Goal: Task Accomplishment & Management: Use online tool/utility

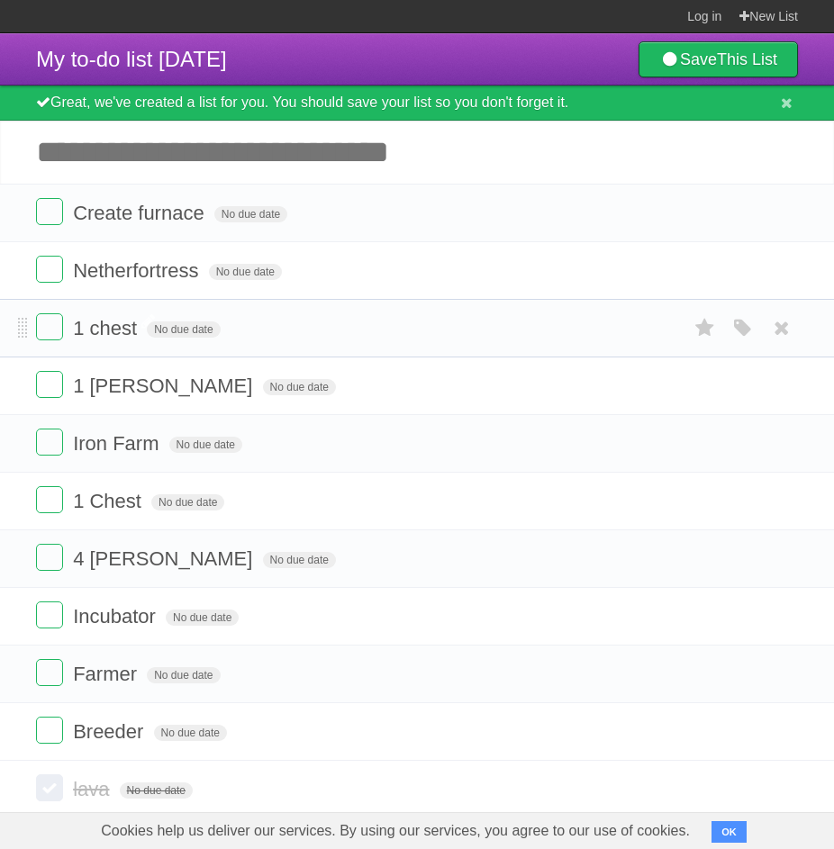
scroll to position [194, 0]
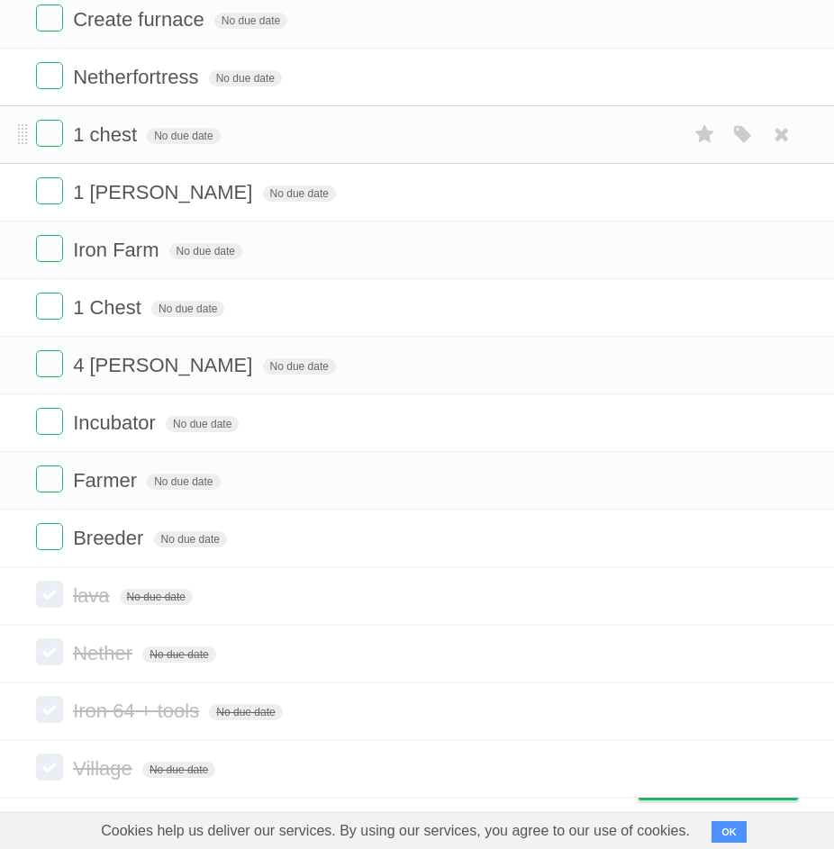
click at [69, 144] on form "1 chest No due date White Red Blue Green Purple Orange" at bounding box center [417, 135] width 762 height 30
click at [58, 141] on label at bounding box center [49, 133] width 27 height 27
click at [60, 201] on label at bounding box center [49, 190] width 27 height 27
click at [57, 251] on label at bounding box center [49, 248] width 27 height 27
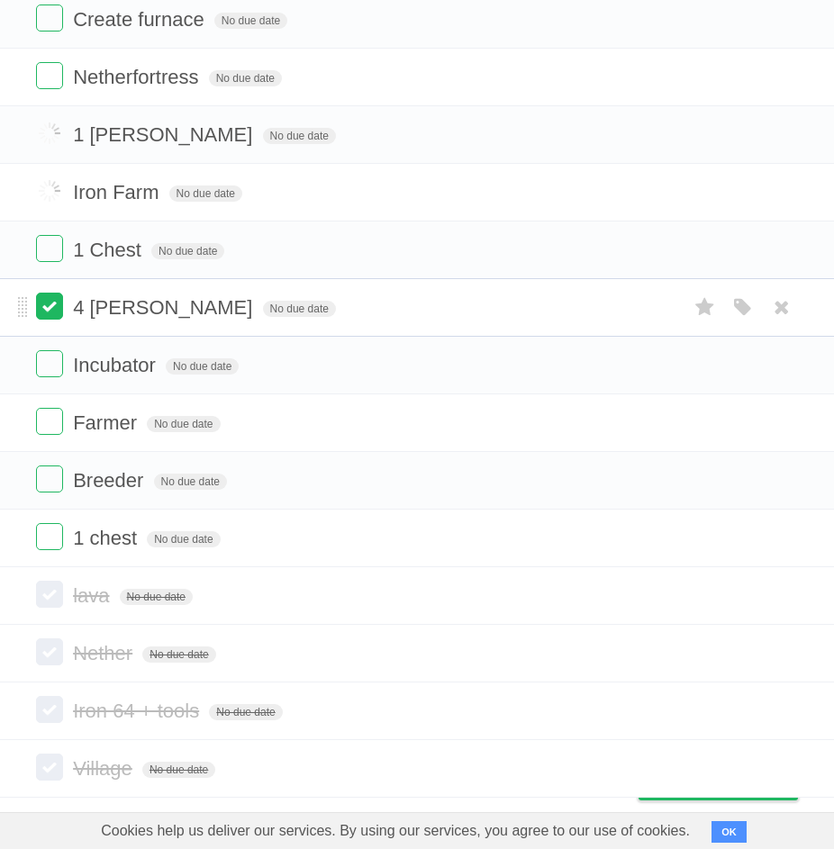
click at [59, 297] on label at bounding box center [49, 306] width 27 height 27
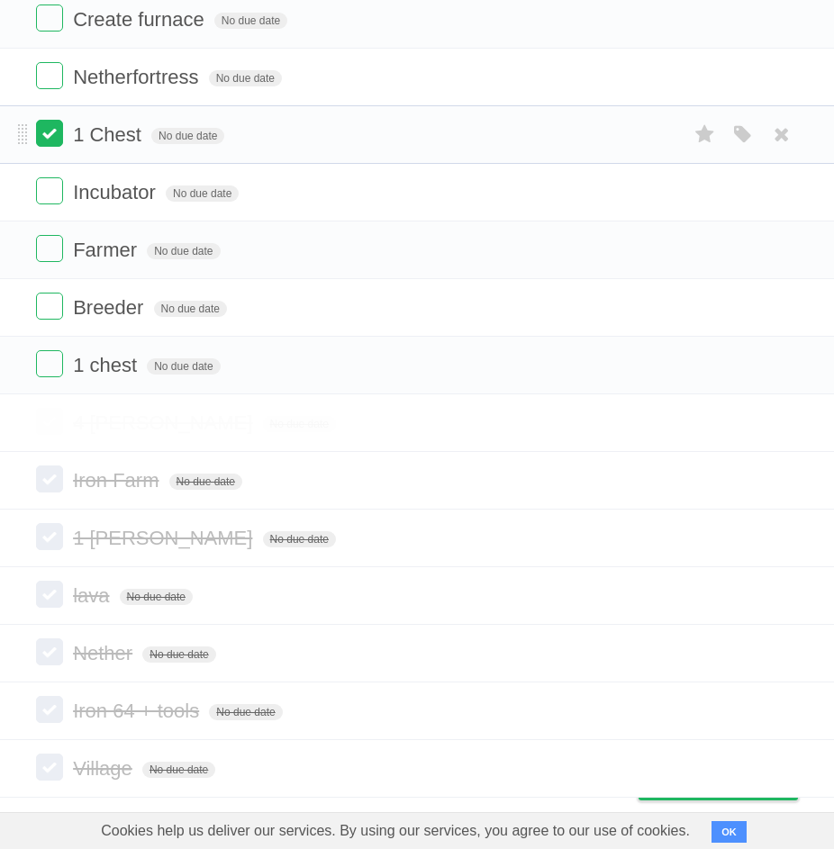
click at [45, 137] on label at bounding box center [49, 133] width 27 height 27
click at [49, 214] on li "Incubator No due date White Red Blue Green Purple Orange" at bounding box center [417, 192] width 834 height 59
click at [49, 197] on label at bounding box center [49, 190] width 27 height 27
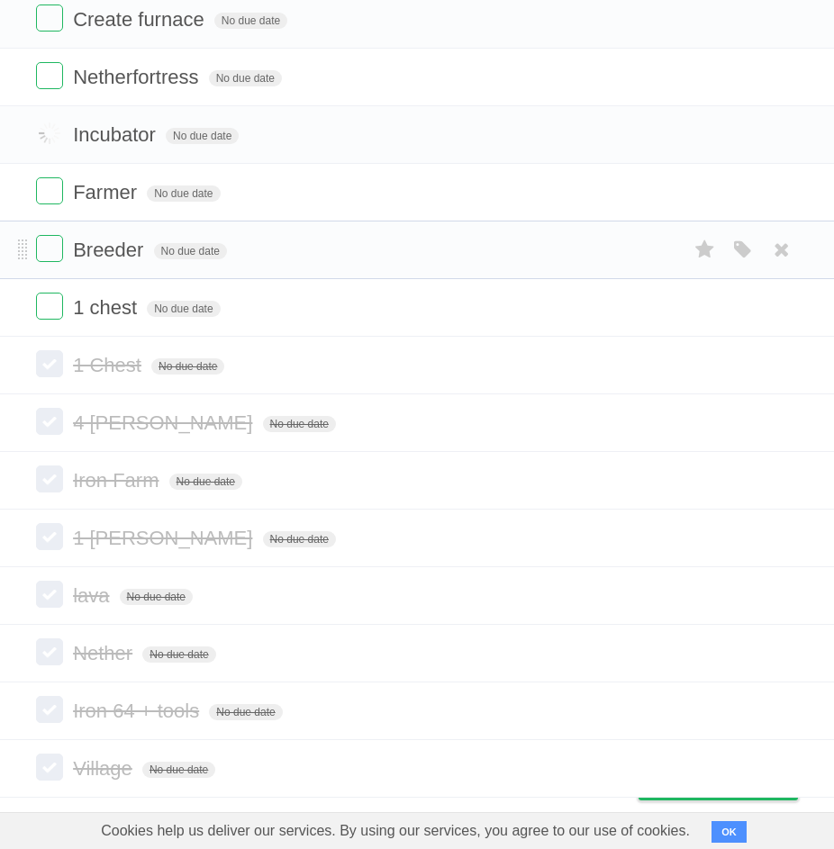
click at [59, 227] on ul "Create furnace No due date White Red Blue Green Purple Orange Netherfortress No…" at bounding box center [417, 163] width 834 height 347
click at [58, 249] on label at bounding box center [49, 248] width 27 height 27
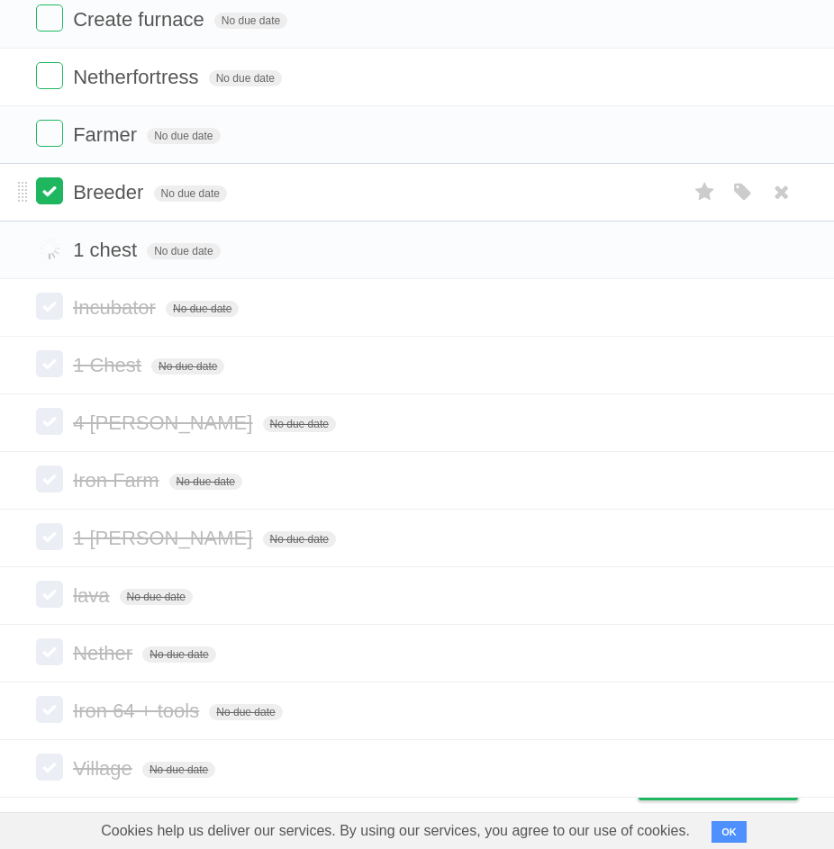
click at [40, 192] on label at bounding box center [49, 190] width 27 height 27
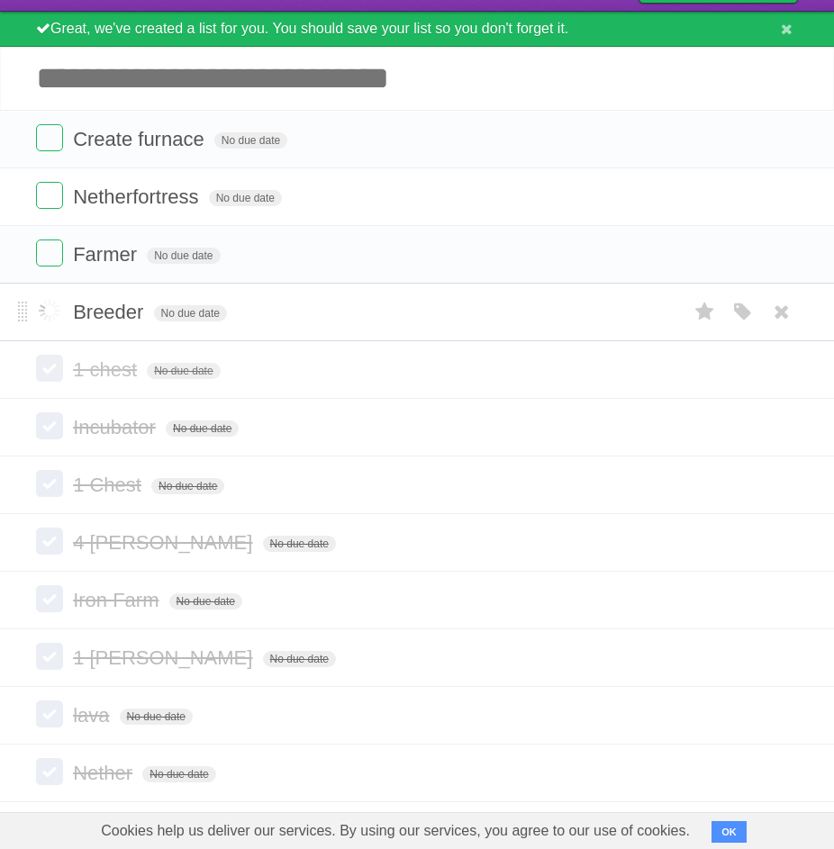
scroll to position [68, 0]
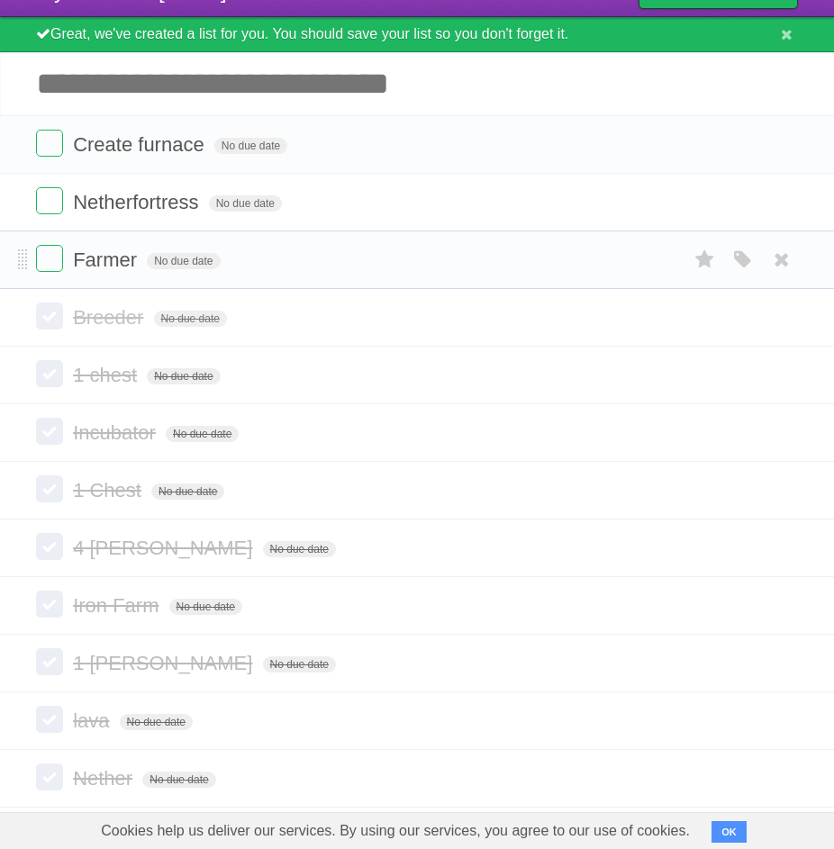
click at [66, 247] on form "Farmer No due date White Red Blue Green Purple Orange" at bounding box center [417, 260] width 762 height 30
click at [56, 253] on label at bounding box center [49, 258] width 27 height 27
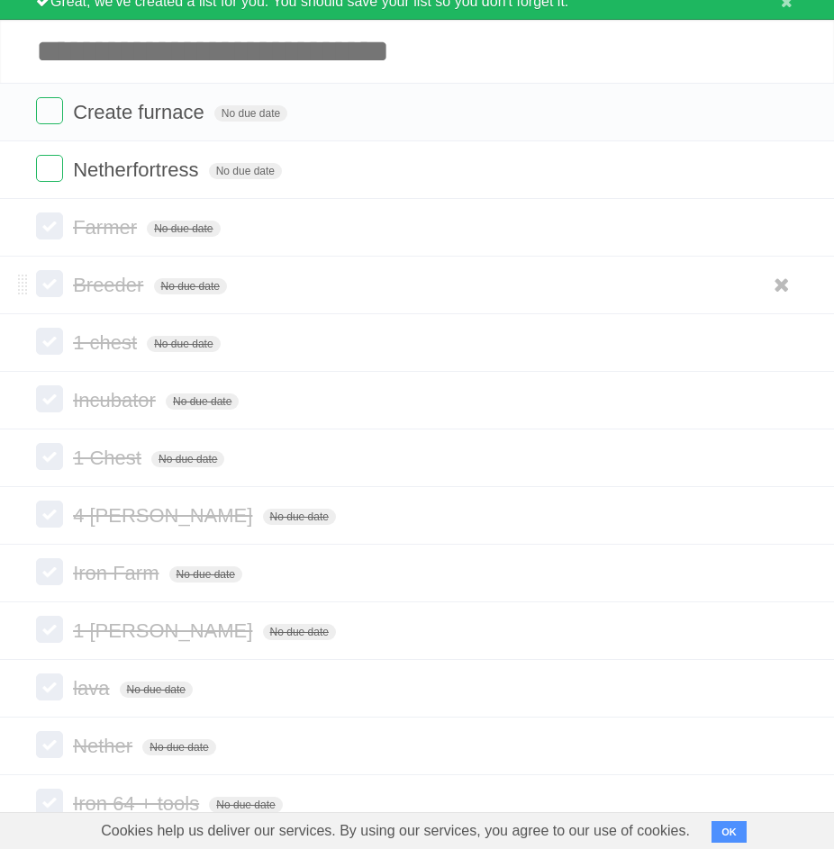
scroll to position [103, 0]
